Goal: Task Accomplishment & Management: Use online tool/utility

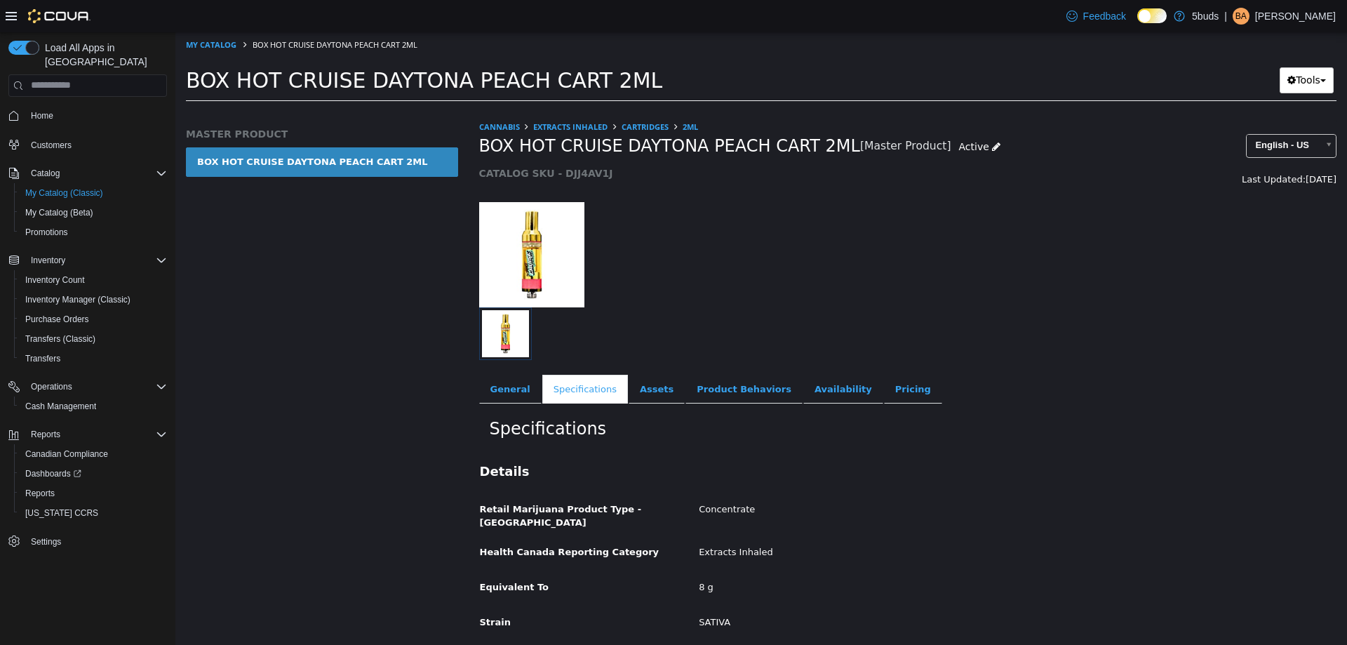
scroll to position [416, 0]
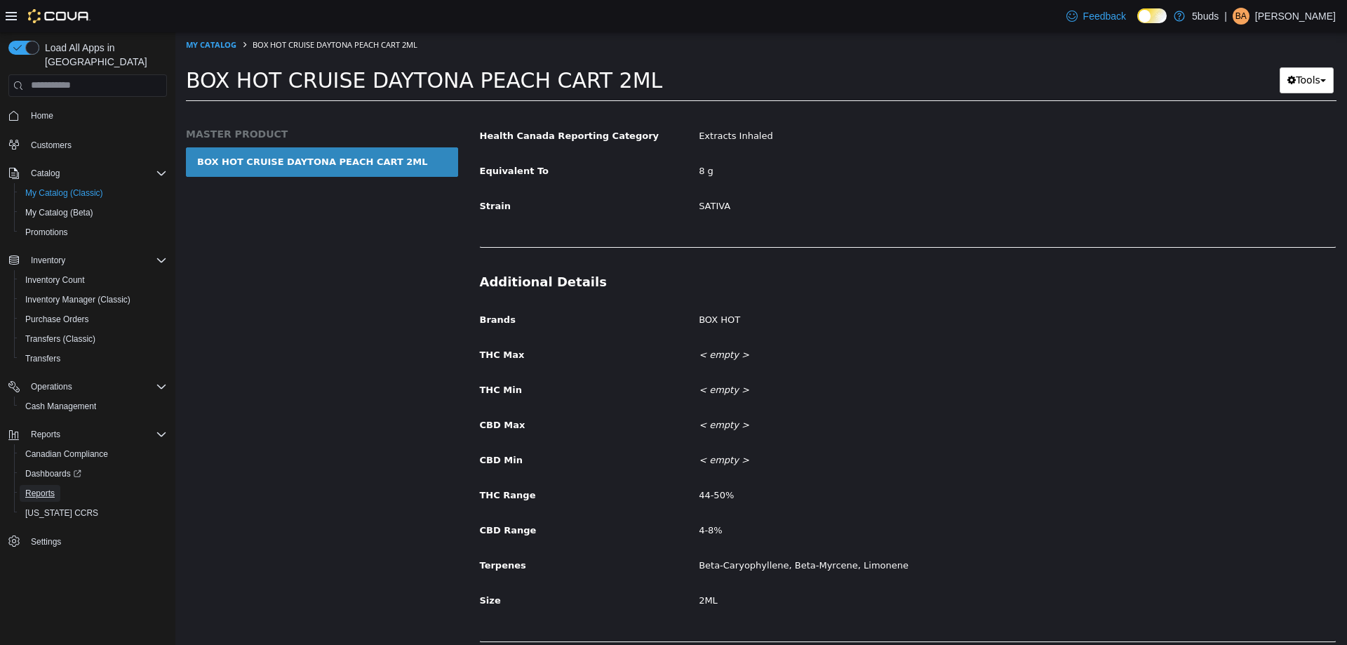
drag, startPoint x: 42, startPoint y: 481, endPoint x: 316, endPoint y: 351, distance: 303.4
click at [42, 487] on span "Reports" at bounding box center [39, 492] width 29 height 11
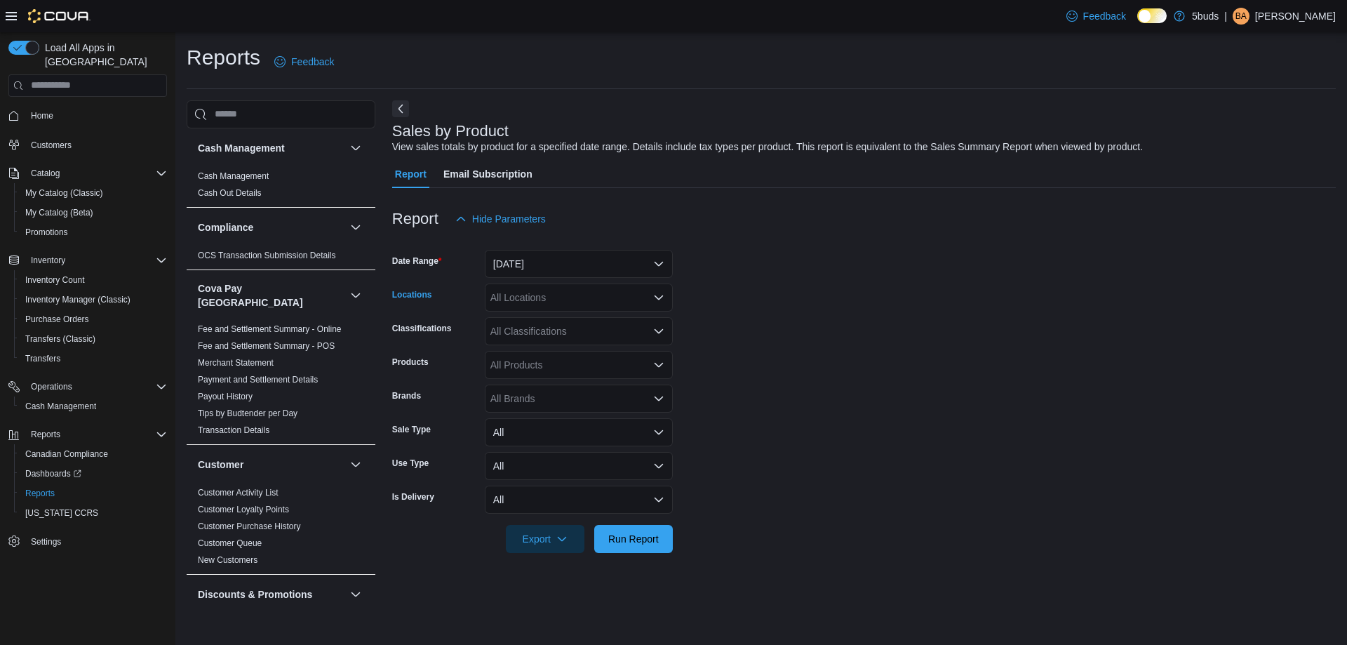
click at [548, 299] on div "All Locations" at bounding box center [579, 297] width 188 height 28
type input "*"
click at [588, 368] on div "5Buds – [GEOGRAPHIC_DATA]" at bounding box center [578, 362] width 171 height 14
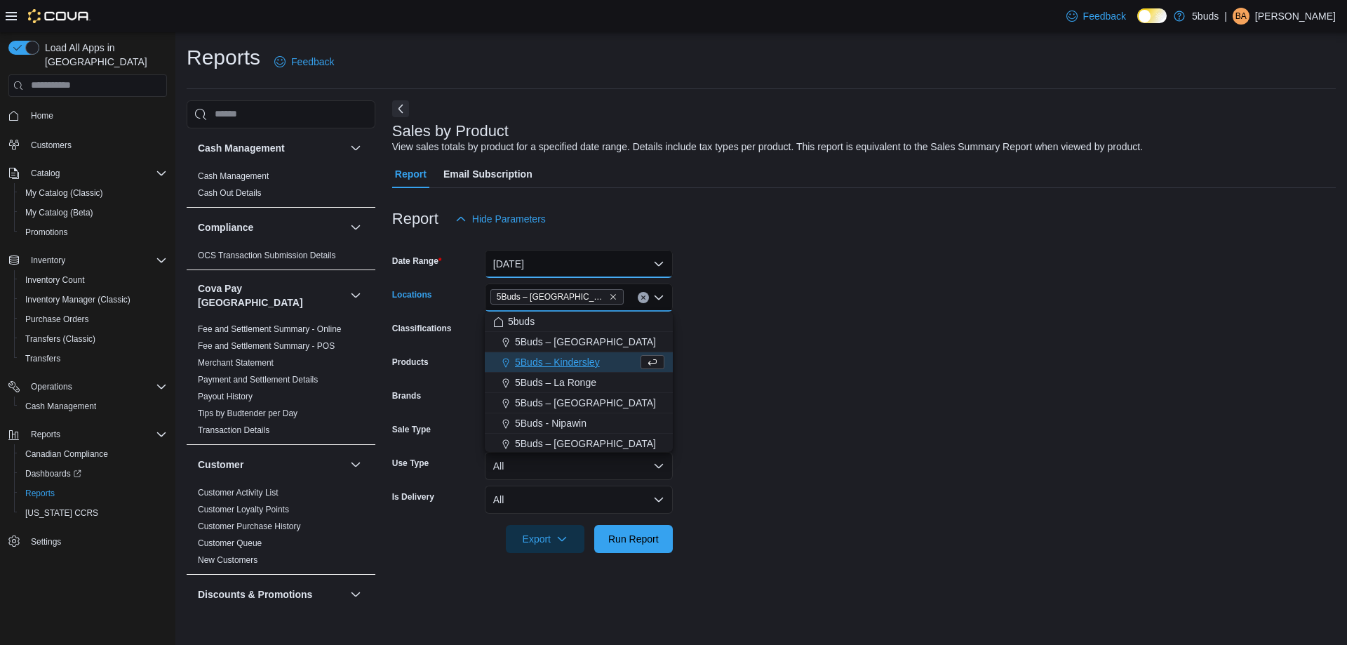
click at [584, 262] on button "[DATE]" at bounding box center [579, 264] width 188 height 28
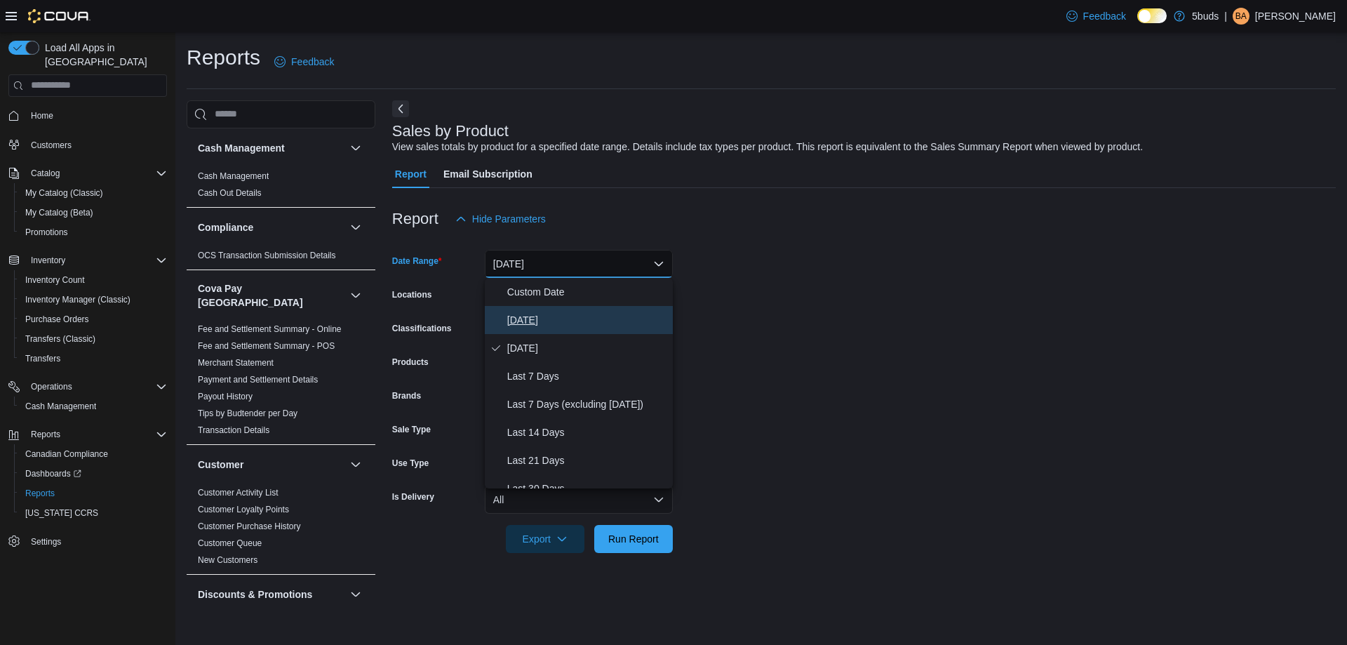
click at [526, 321] on span "[DATE]" at bounding box center [587, 319] width 160 height 17
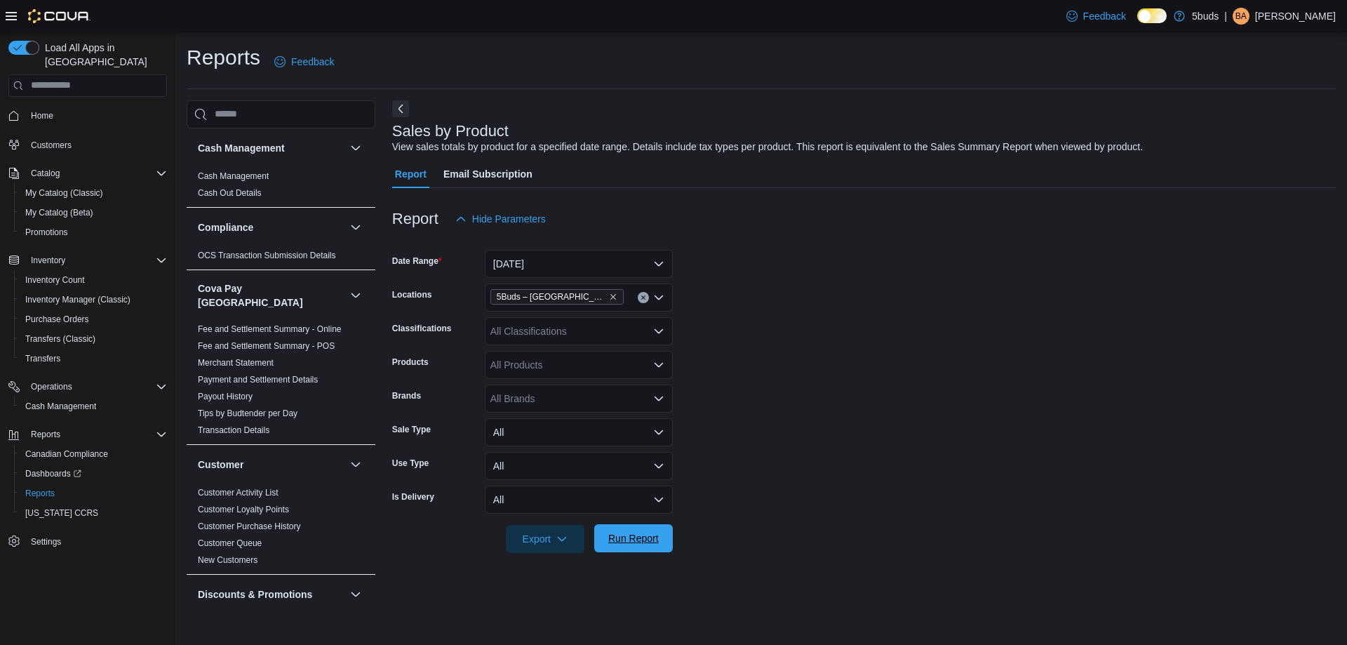
click at [626, 537] on span "Run Report" at bounding box center [633, 538] width 50 height 14
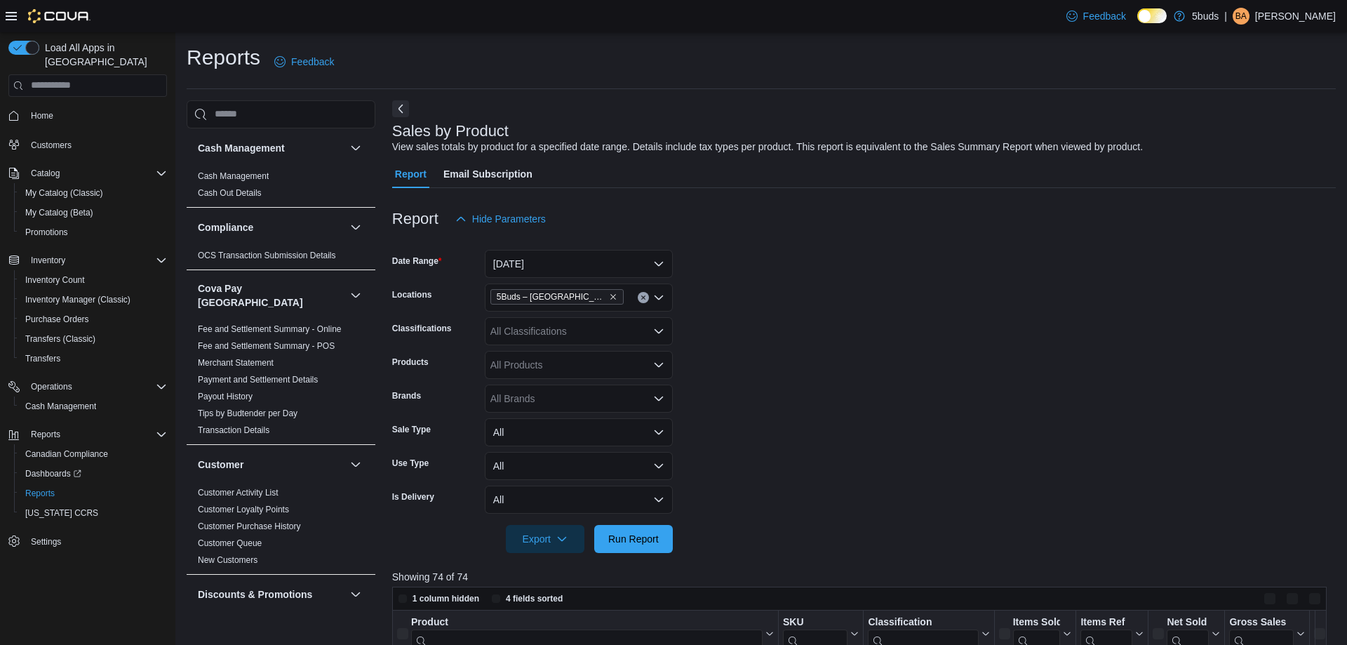
scroll to position [210, 0]
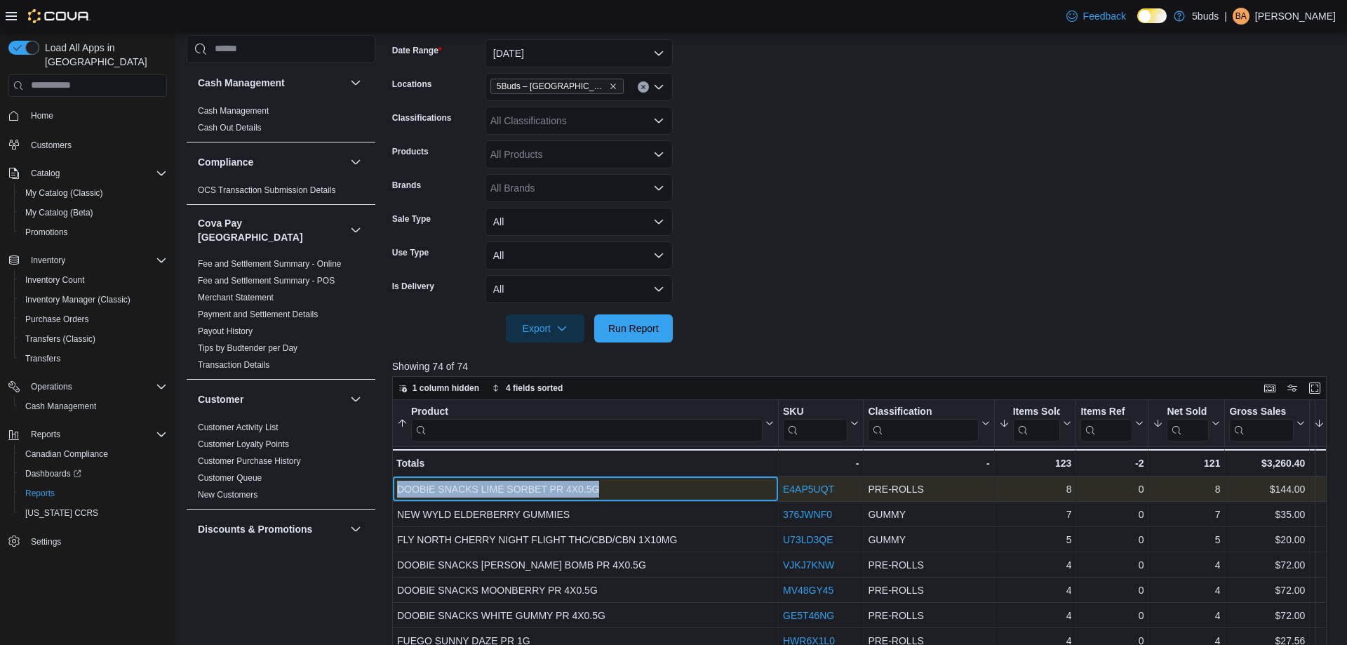
drag, startPoint x: 599, startPoint y: 487, endPoint x: 398, endPoint y: 486, distance: 201.3
click at [398, 486] on div "DOOBIE SNACKS LIME SORBET PR 4X0.5G" at bounding box center [585, 488] width 377 height 17
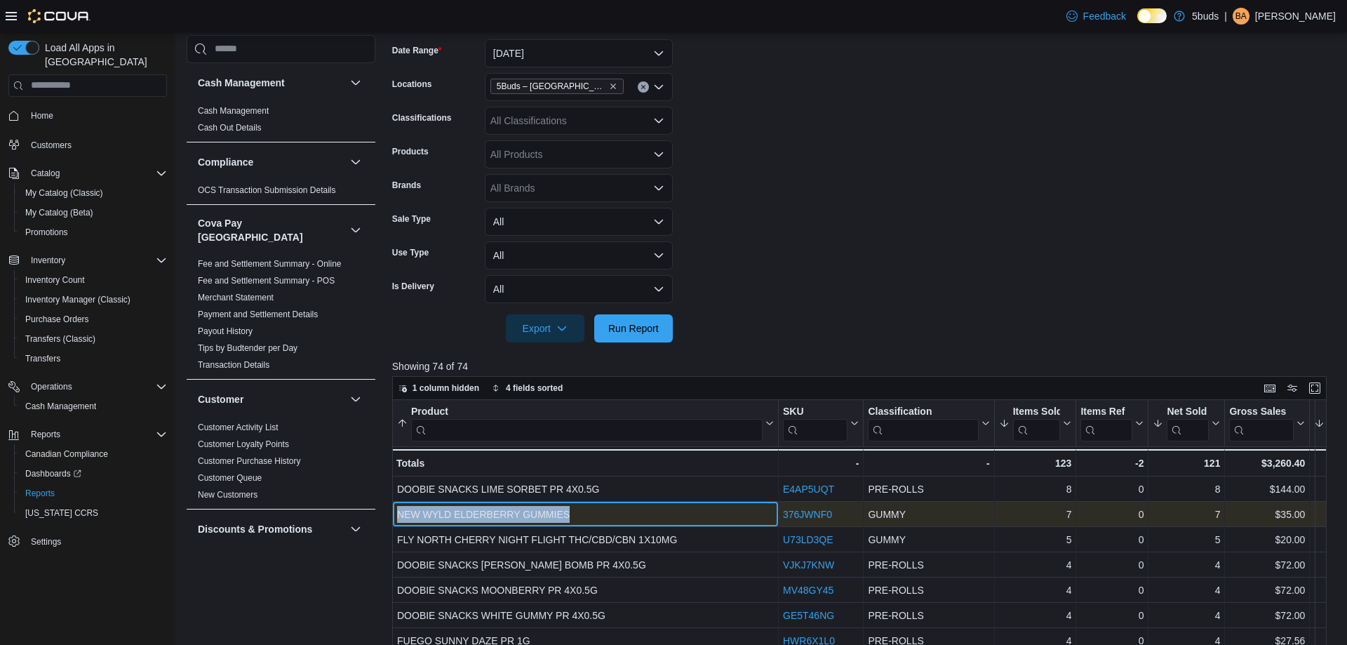
drag, startPoint x: 576, startPoint y: 513, endPoint x: 398, endPoint y: 510, distance: 177.5
click at [398, 510] on div "NEW WYLD ELDERBERRY GUMMIES" at bounding box center [585, 514] width 377 height 17
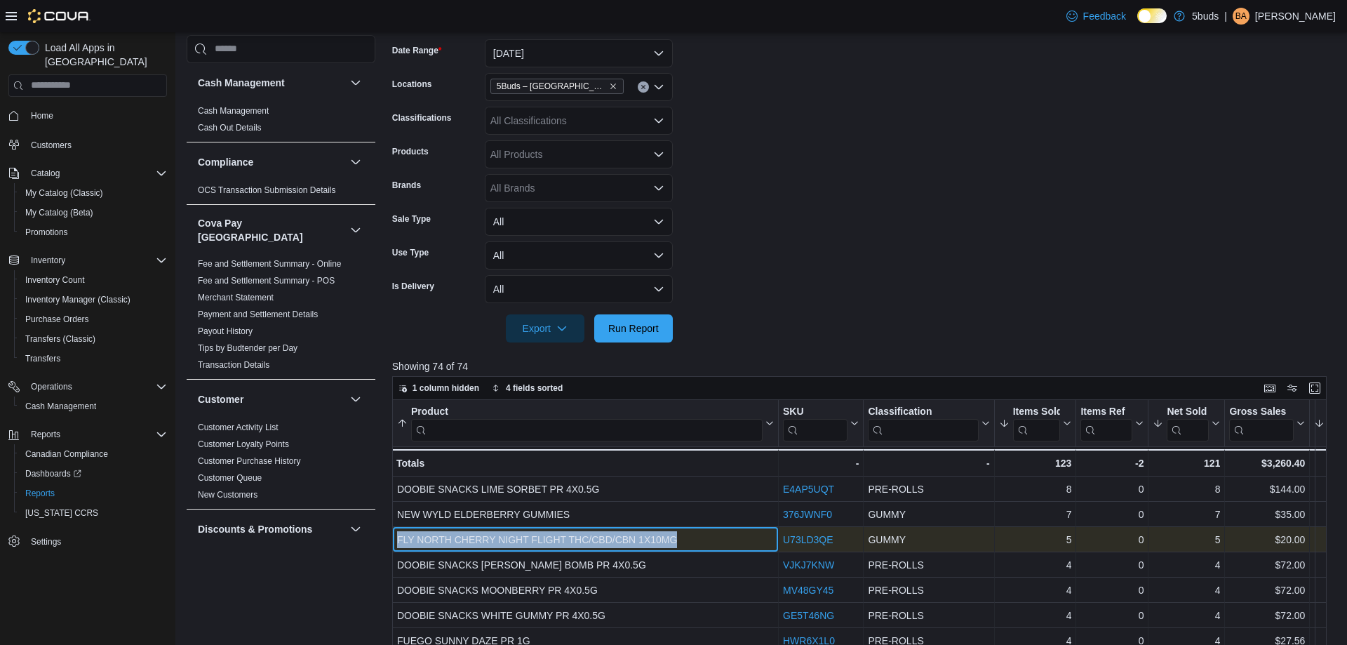
drag, startPoint x: 685, startPoint y: 539, endPoint x: 399, endPoint y: 535, distance: 285.5
click at [399, 535] on div "FLY NORTH CHERRY NIGHT FLIGHT THC/CBD/CBN 1X10MG" at bounding box center [585, 539] width 377 height 17
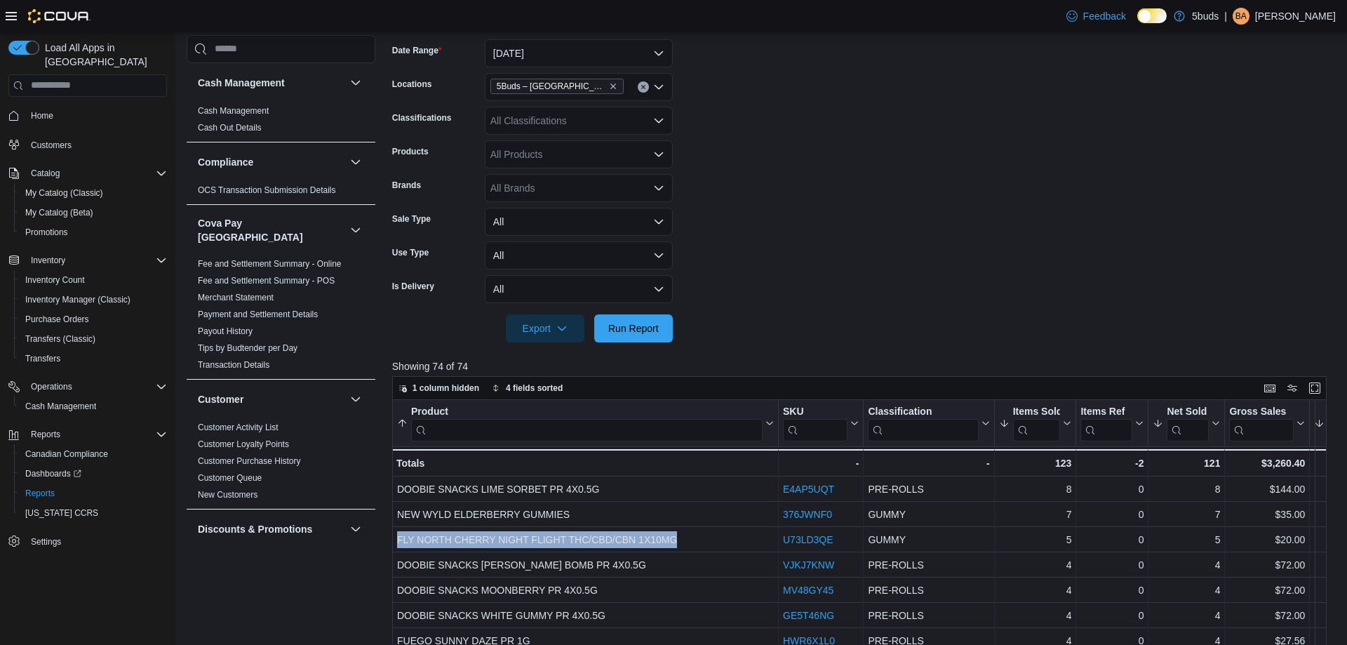
click at [552, 194] on div "All Brands" at bounding box center [579, 188] width 188 height 28
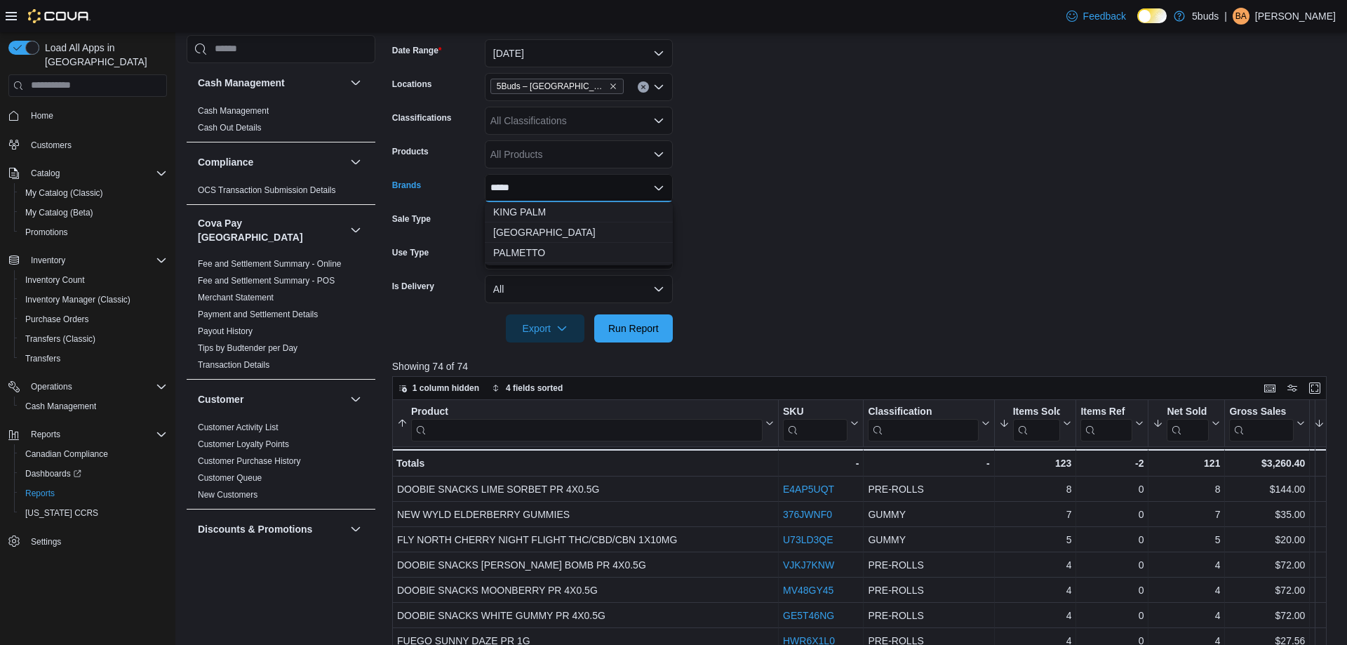
type input "******"
click at [741, 245] on form "Date Range [DATE] Locations 5Buds – [GEOGRAPHIC_DATA] Classifications All Class…" at bounding box center [863, 182] width 943 height 320
click at [640, 325] on span "Run Report" at bounding box center [633, 328] width 50 height 14
